Goal: Register for event/course

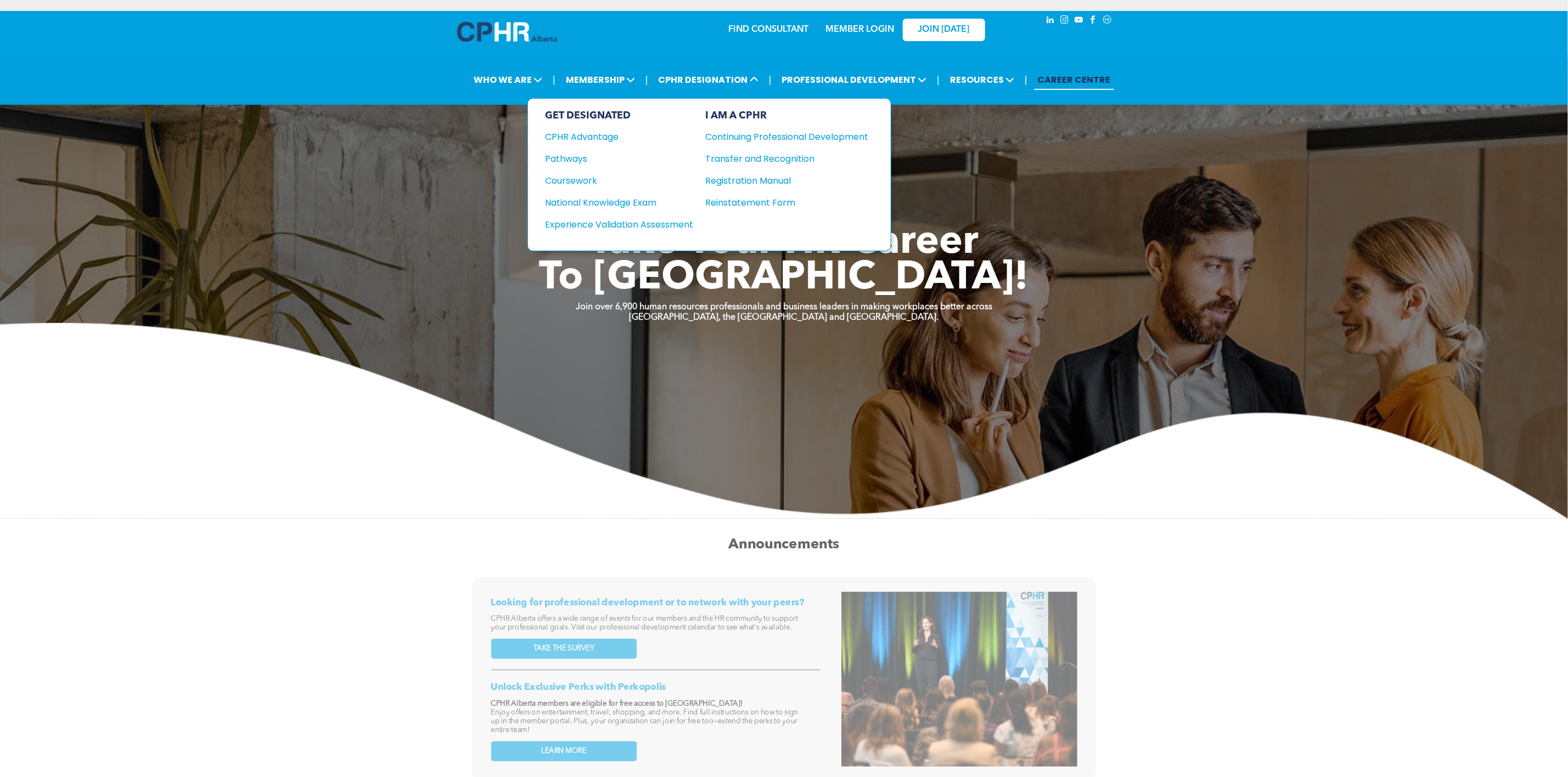
click at [769, 136] on div "Continuing Professional Development" at bounding box center [779, 137] width 147 height 14
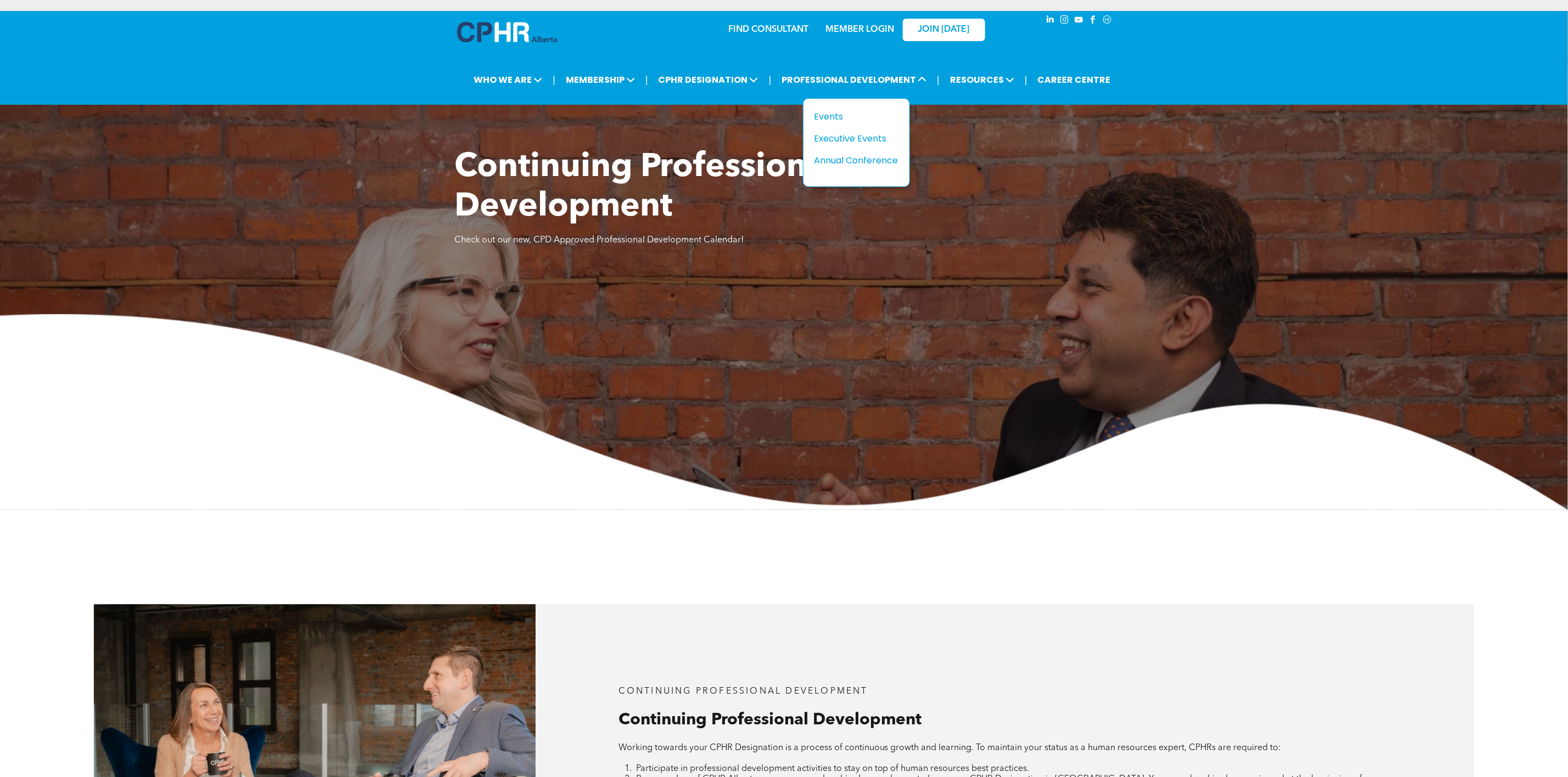
click at [840, 116] on div "Events" at bounding box center [852, 116] width 76 height 14
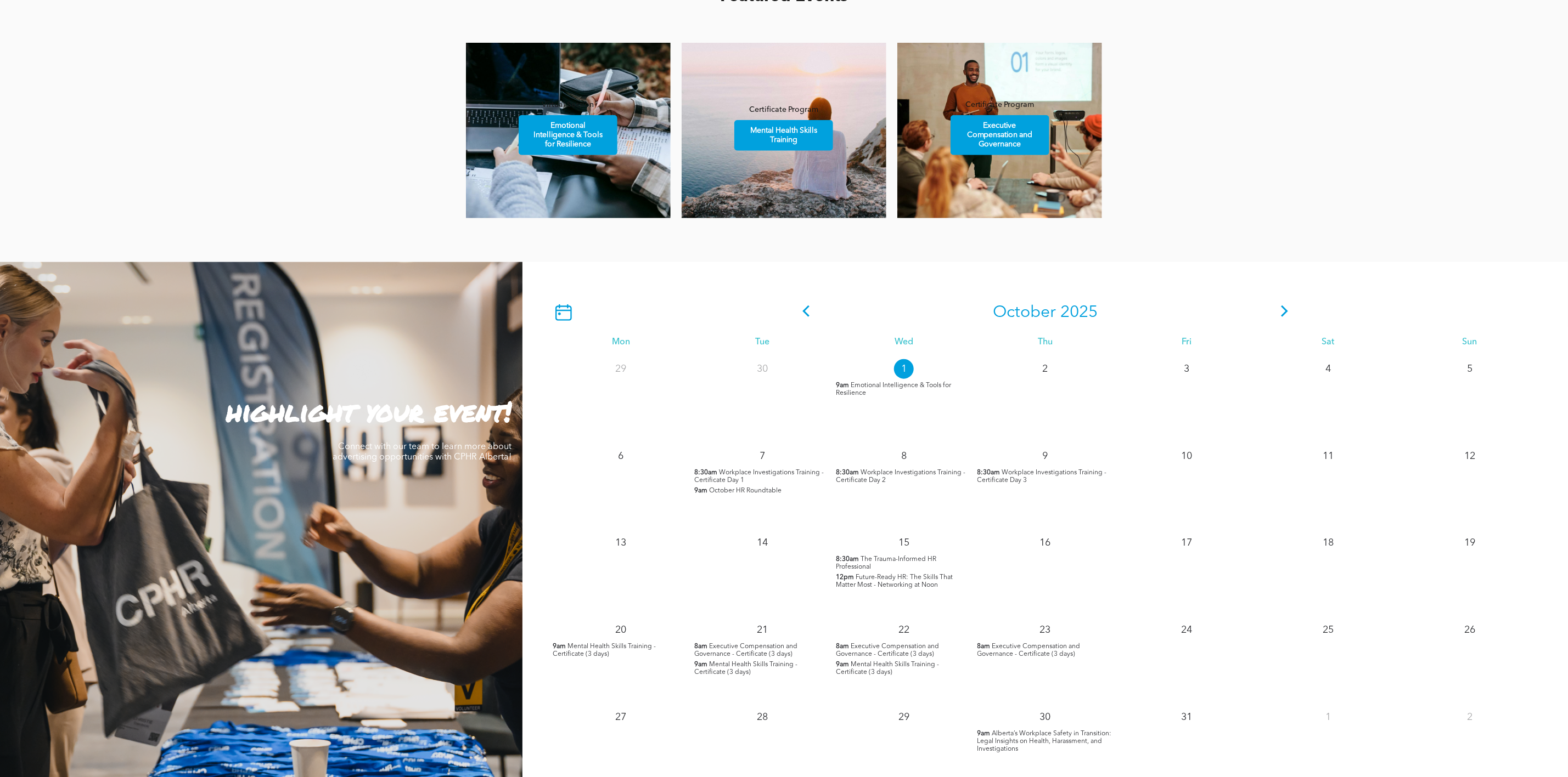
scroll to position [741, 0]
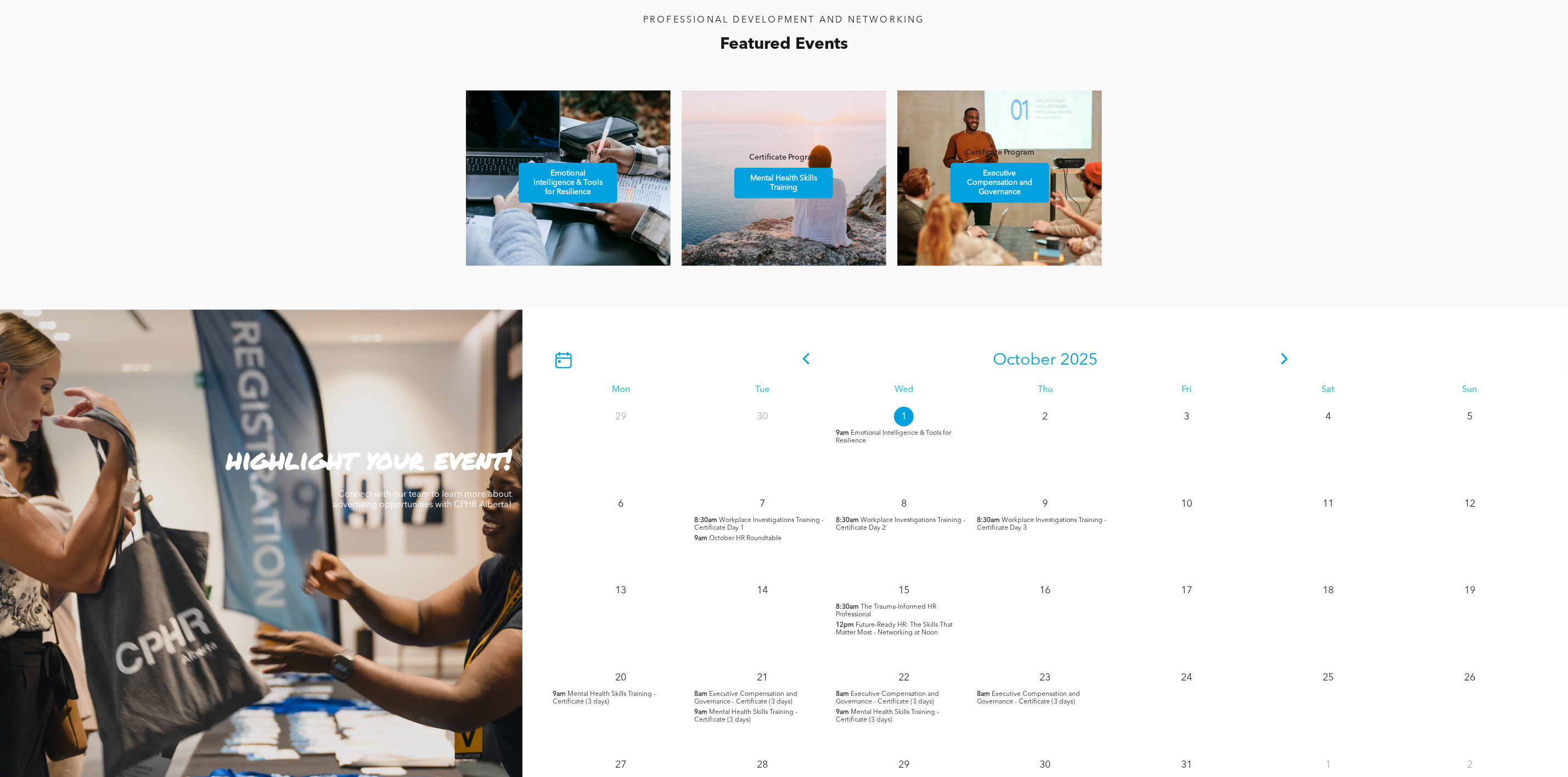
click at [1290, 364] on icon at bounding box center [1285, 359] width 16 height 12
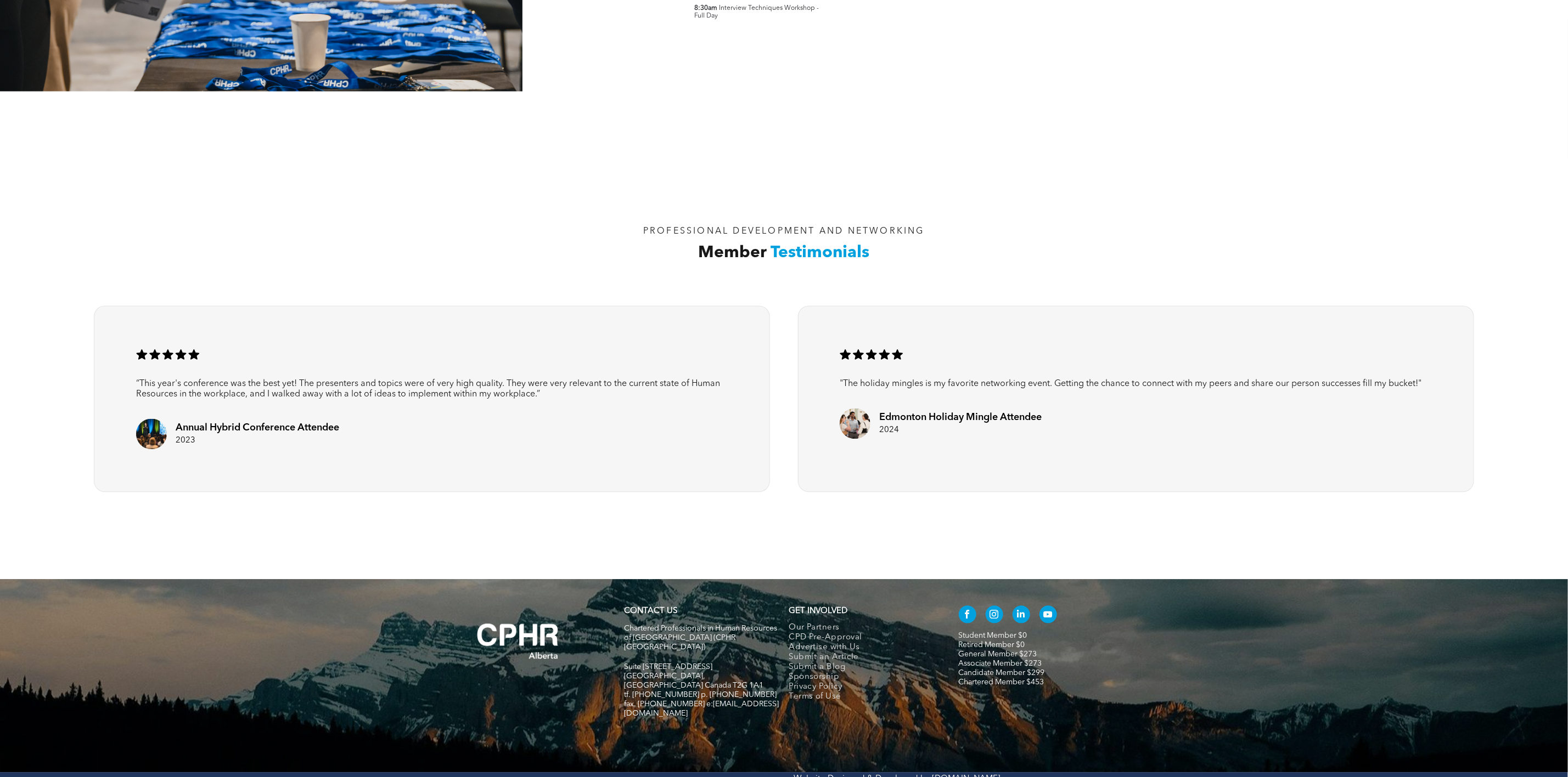
scroll to position [805, 0]
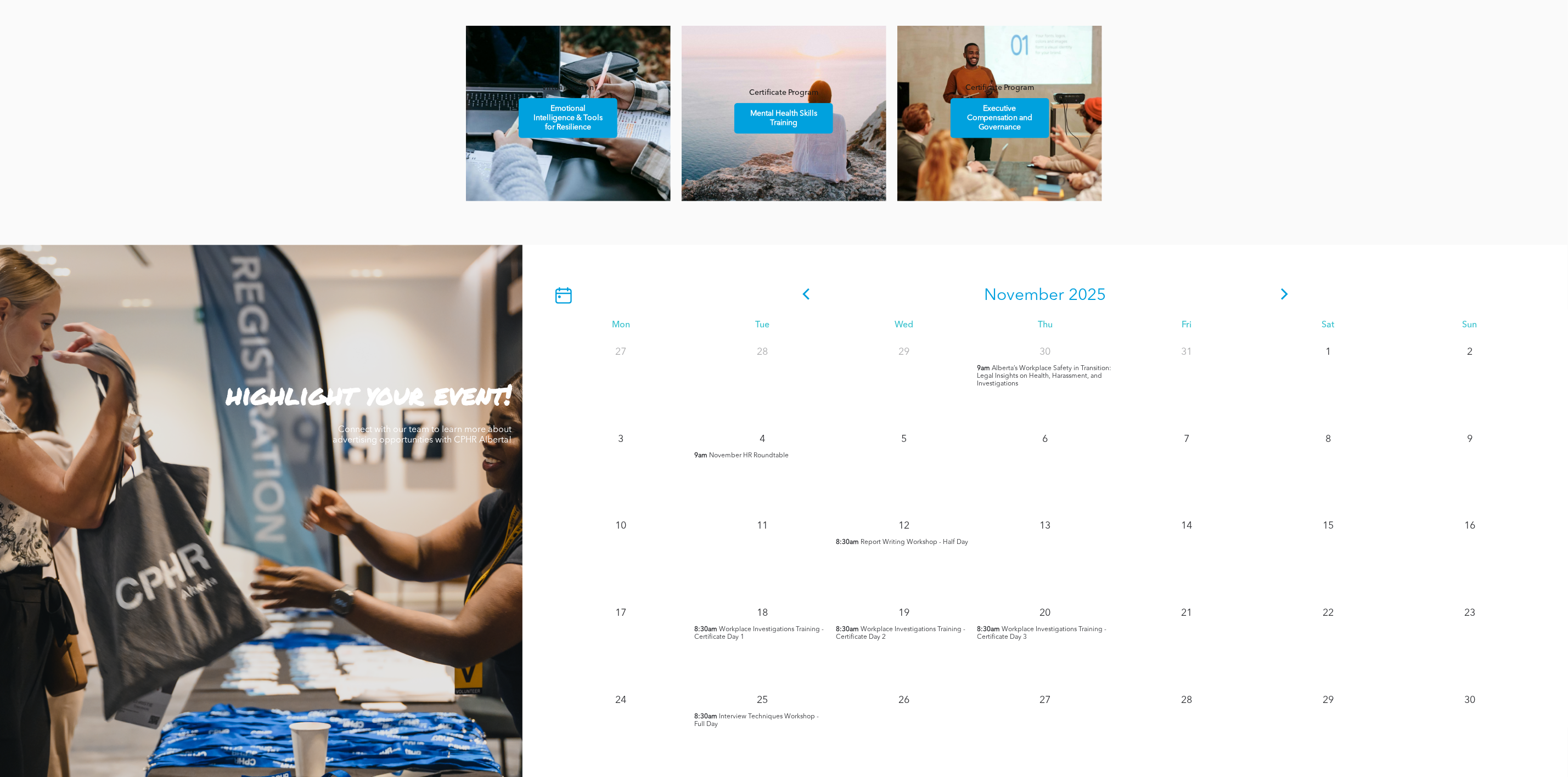
click at [726, 640] on span "Workplace Investigations Training - Certificate Day 1" at bounding box center [758, 633] width 129 height 14
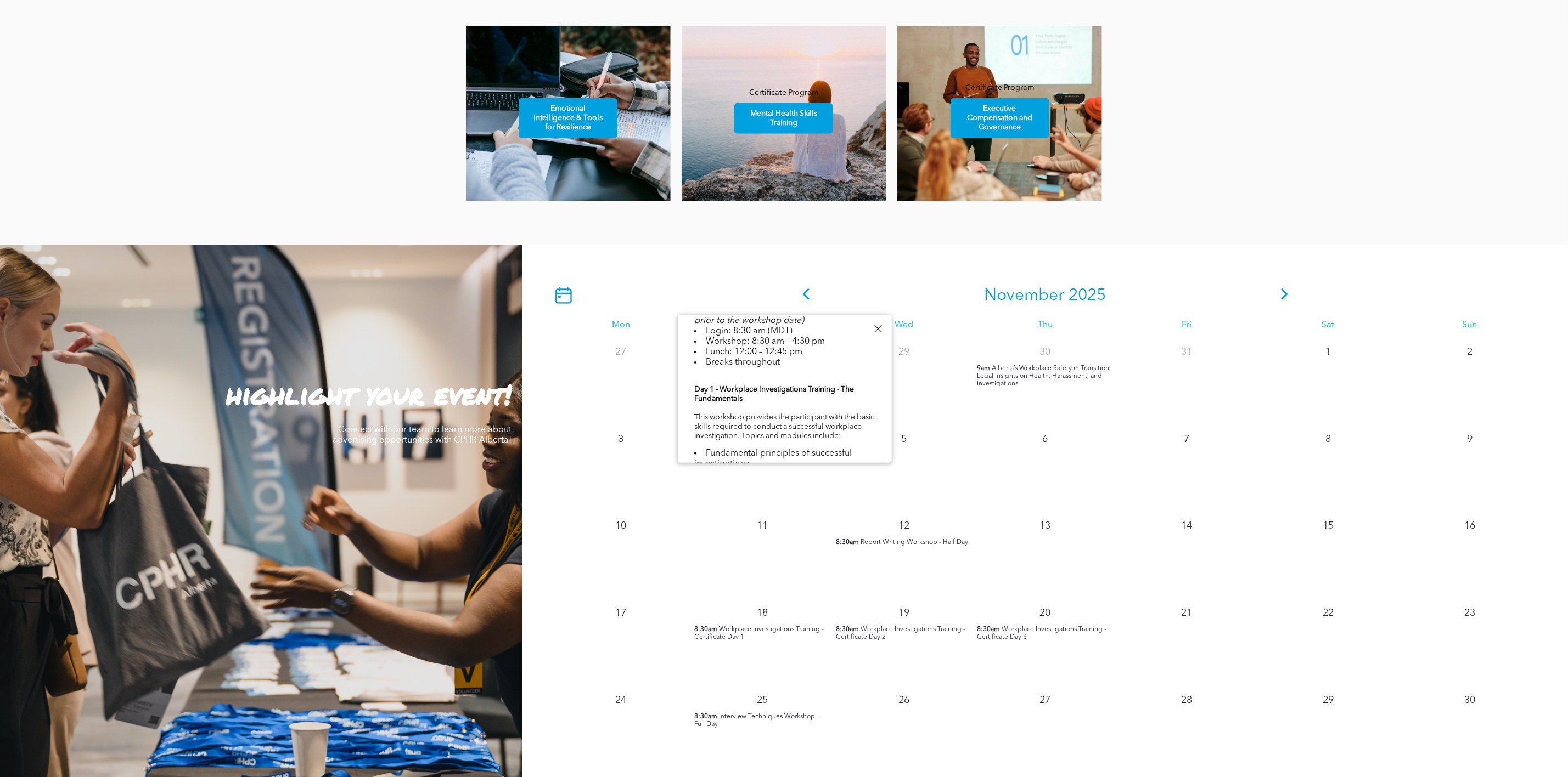
scroll to position [583, 0]
drag, startPoint x: 761, startPoint y: 457, endPoint x: 692, endPoint y: 388, distance: 97.6
click at [692, 388] on div "Workplace Investigations Training - Certificate Day 1 [DATE] 8:30am - 4:30pm Ev…" at bounding box center [785, 109] width 214 height 705
copy div "REGISTER HERE Member: $1250 + GST(All 3 Days) Non-Member: $1500 + GST (All 3 Da…"
